Goal: Information Seeking & Learning: Learn about a topic

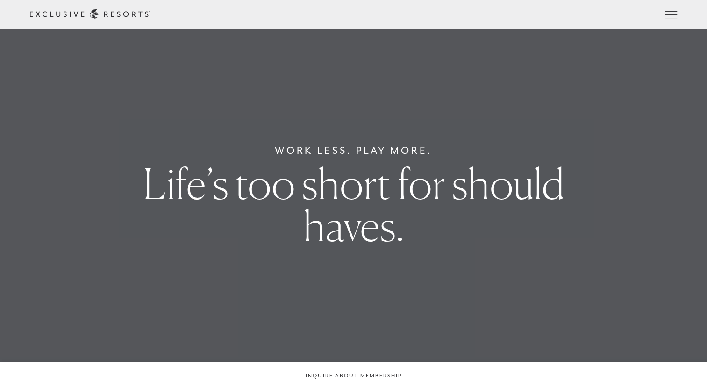
click at [0, 0] on link "Residence Collection" at bounding box center [0, 0] width 0 height 0
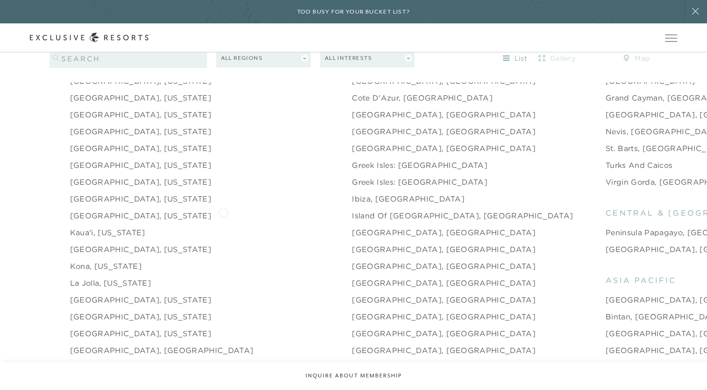
scroll to position [1075, 0]
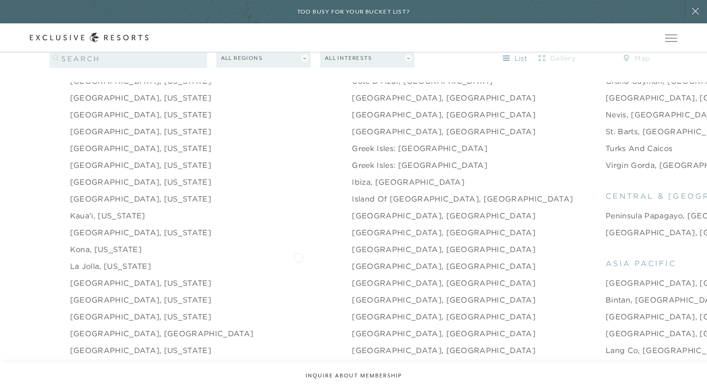
click at [352, 260] on link "London, England" at bounding box center [444, 265] width 184 height 11
click at [352, 328] on link "Paris, France" at bounding box center [444, 333] width 184 height 11
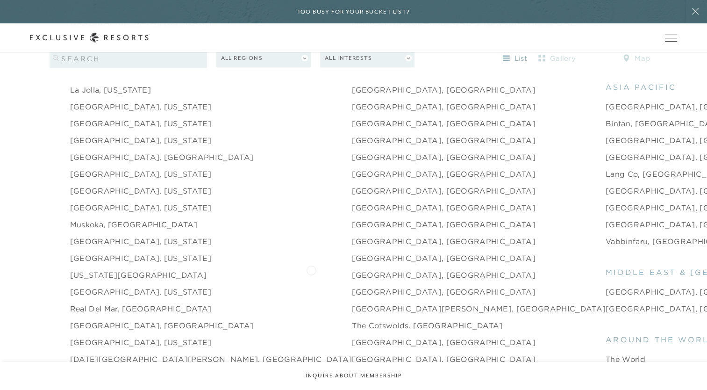
scroll to position [1262, 0]
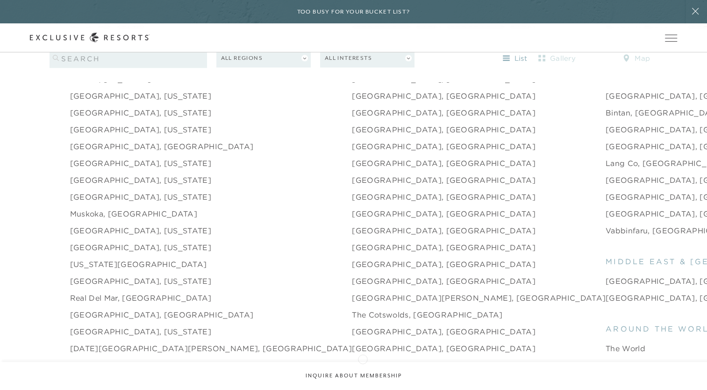
drag, startPoint x: 309, startPoint y: 338, endPoint x: 363, endPoint y: 358, distance: 57.6
click at [363, 358] on ul "north america Aspen, Colorado Austin, Texas Beaver Creek, Colorado Beverly Hill…" at bounding box center [353, 151] width 605 height 701
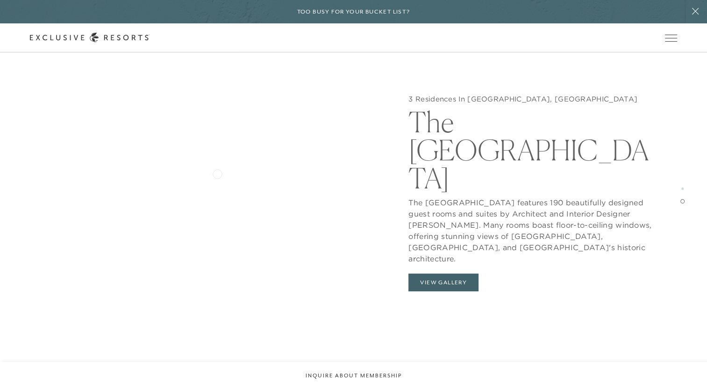
scroll to position [1496, 0]
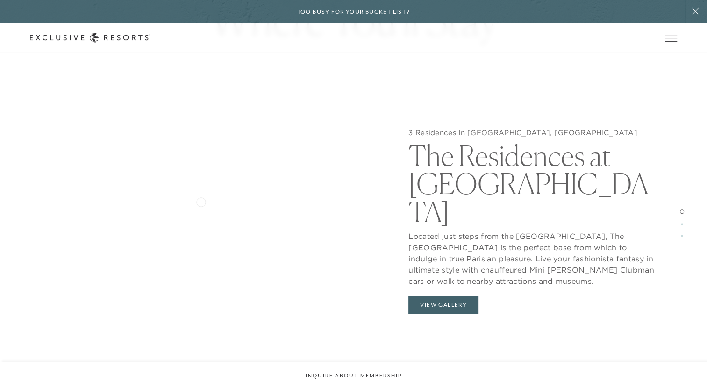
scroll to position [888, 0]
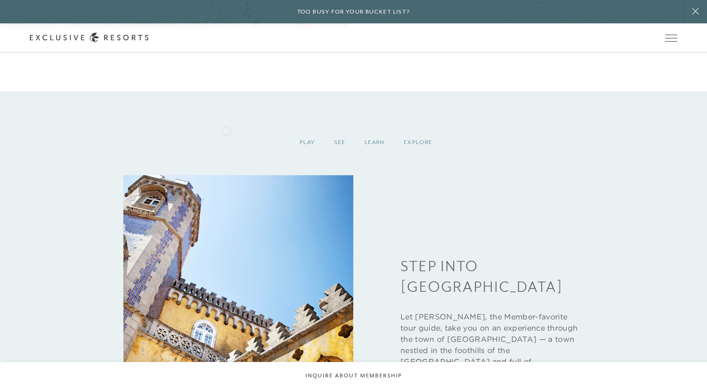
scroll to position [1309, 0]
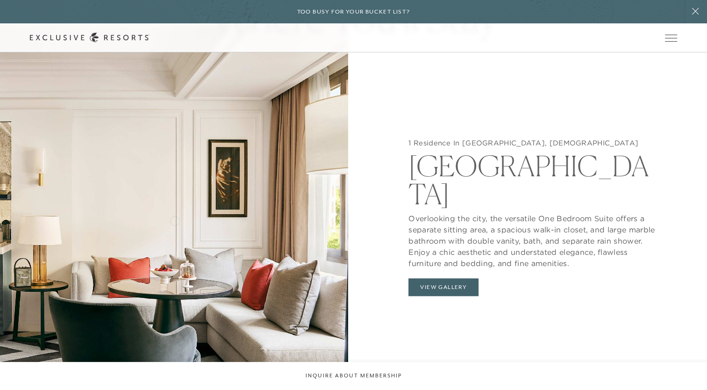
scroll to position [935, 0]
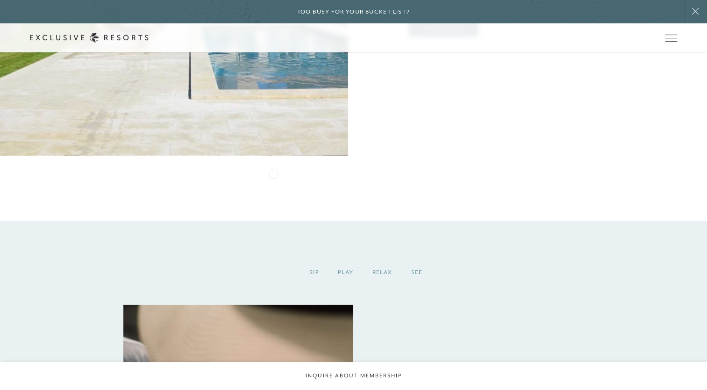
scroll to position [1957, 0]
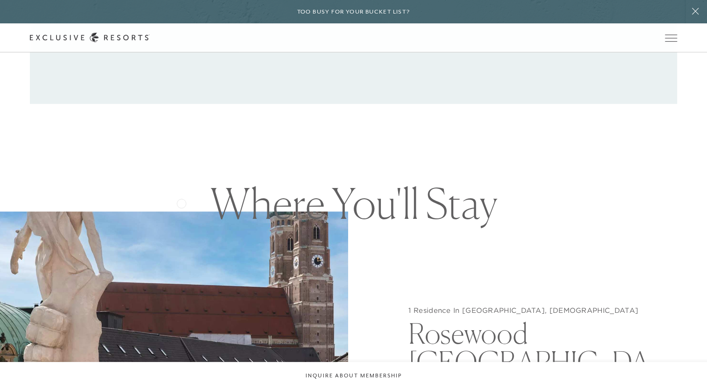
scroll to position [842, 0]
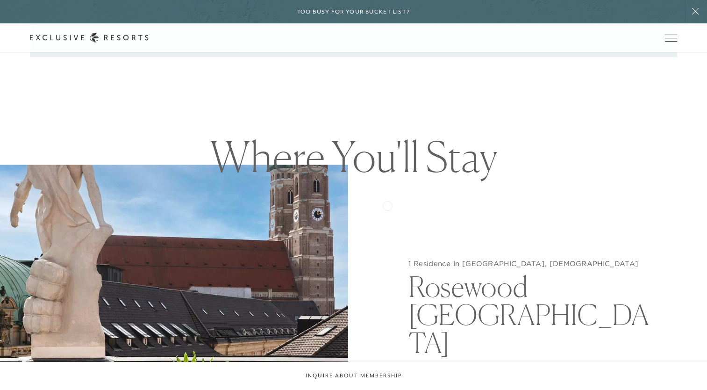
drag, startPoint x: 181, startPoint y: 202, endPoint x: 388, endPoint y: 205, distance: 206.2
click at [388, 205] on div "1 Residence In Munich, Germany Rosewood Munich The Junior Suite preserves the a…" at bounding box center [533, 360] width 348 height 390
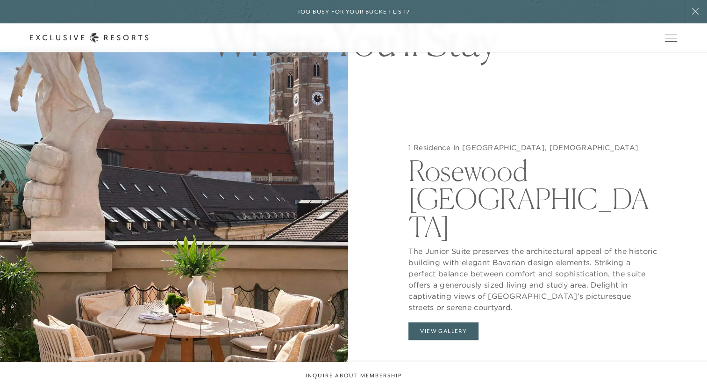
scroll to position [982, 0]
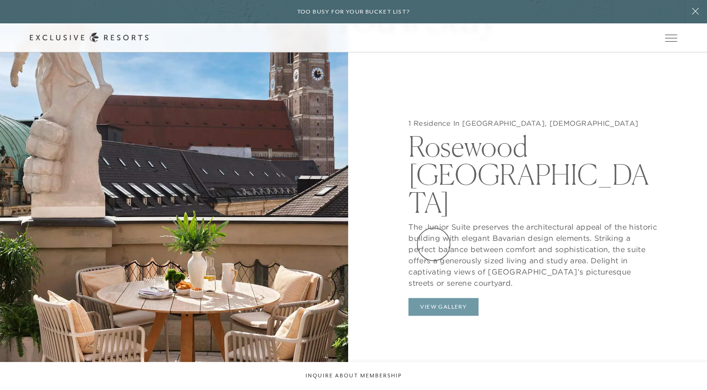
click at [434, 298] on button "View Gallery" at bounding box center [444, 307] width 70 height 18
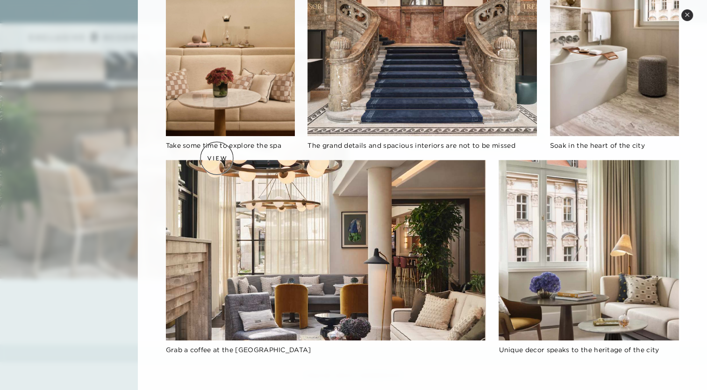
scroll to position [1169, 0]
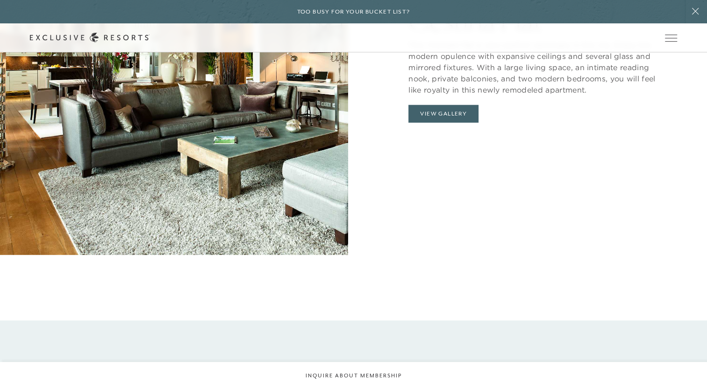
scroll to position [1122, 0]
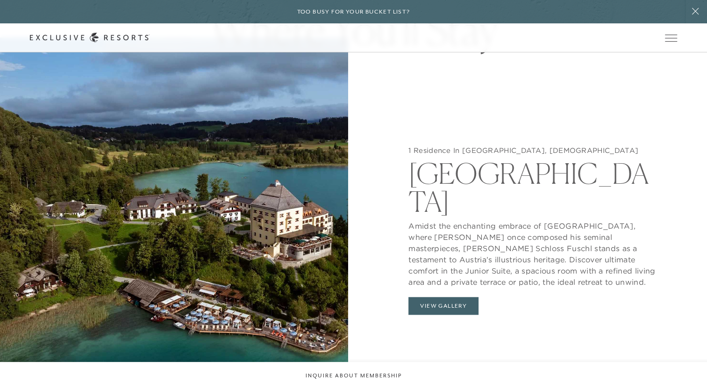
scroll to position [982, 0]
